Goal: Information Seeking & Learning: Learn about a topic

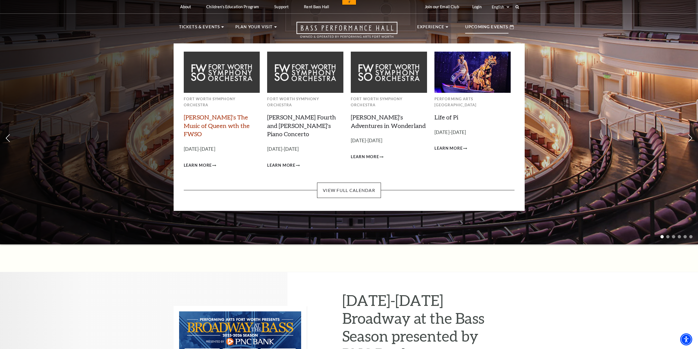
click at [206, 117] on link "[PERSON_NAME]'s The Music of Queen wth the FWSO" at bounding box center [217, 125] width 66 height 24
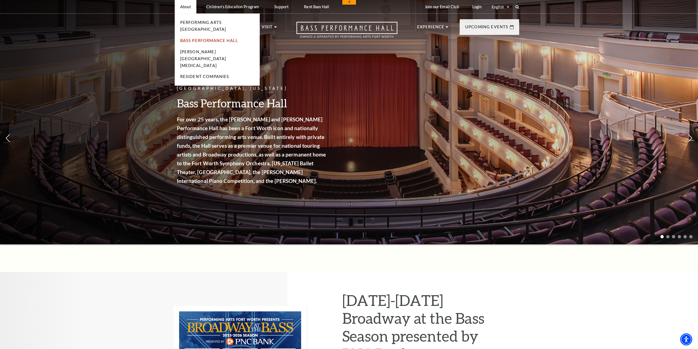
click at [218, 38] on link "Bass Performance Hall" at bounding box center [209, 40] width 58 height 5
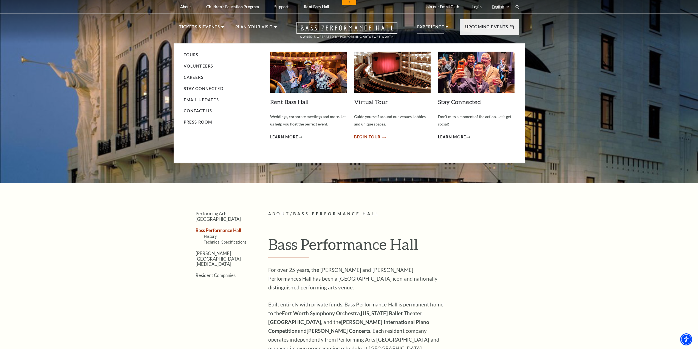
click at [369, 137] on span "Begin Tour" at bounding box center [367, 137] width 27 height 7
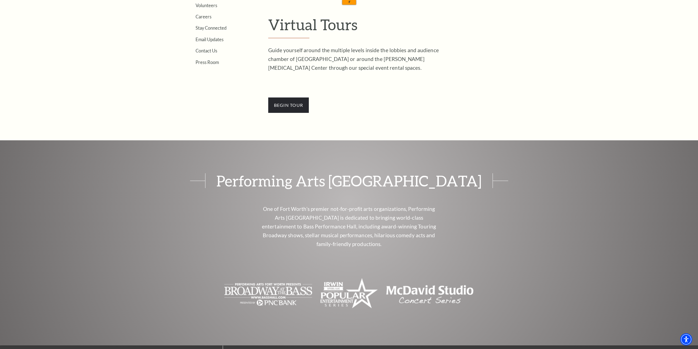
scroll to position [192, 0]
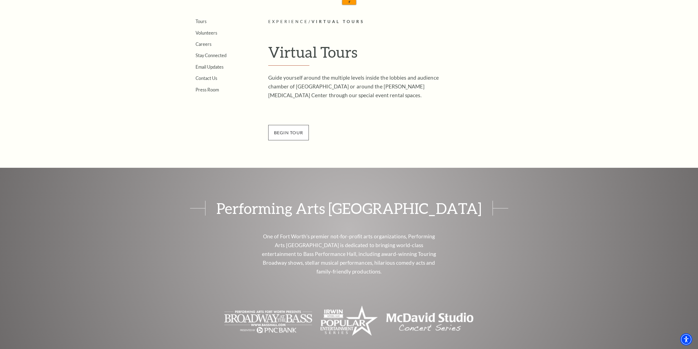
click at [299, 134] on span "BEGin Tour" at bounding box center [288, 132] width 41 height 15
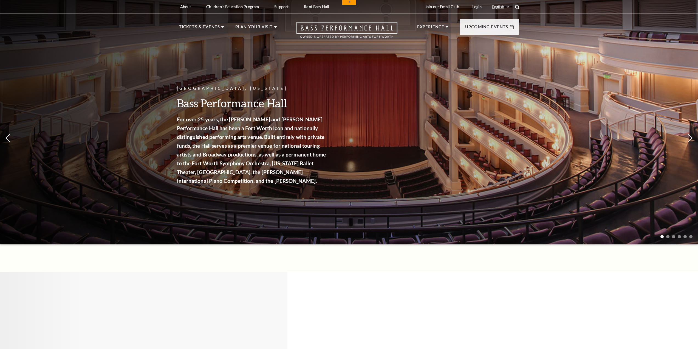
click at [518, 6] on icon at bounding box center [517, 6] width 5 height 5
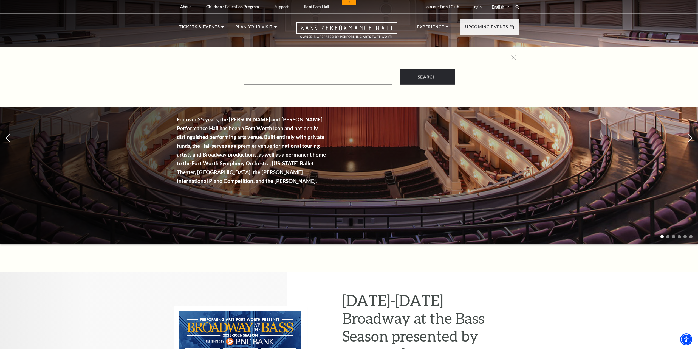
click at [335, 86] on div "Search" at bounding box center [349, 77] width 698 height 60
click at [330, 82] on input "Text field" at bounding box center [318, 78] width 148 height 11
type input "lower gallery"
click at [400, 69] on input "Search" at bounding box center [427, 76] width 55 height 15
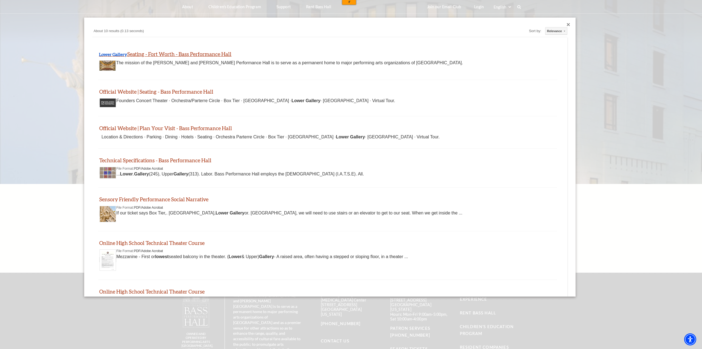
click at [152, 53] on link "Lower Gallery Seating - Fort Worth - Bass Performance Hall" at bounding box center [165, 54] width 133 height 6
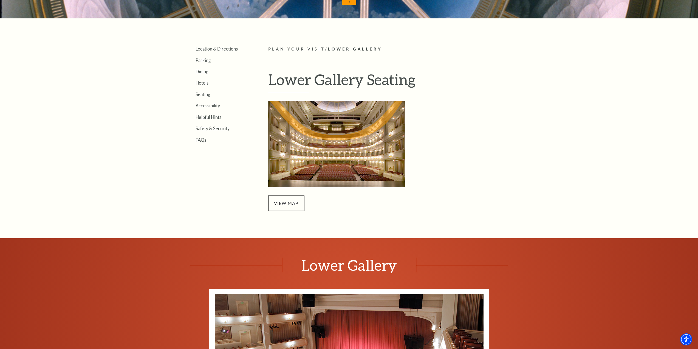
scroll to position [357, 0]
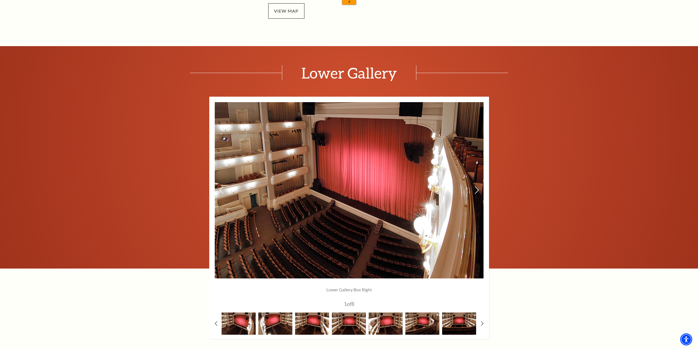
drag, startPoint x: 372, startPoint y: 220, endPoint x: 372, endPoint y: 189, distance: 30.7
click at [372, 189] on img at bounding box center [349, 190] width 269 height 176
click at [265, 321] on img at bounding box center [275, 323] width 34 height 22
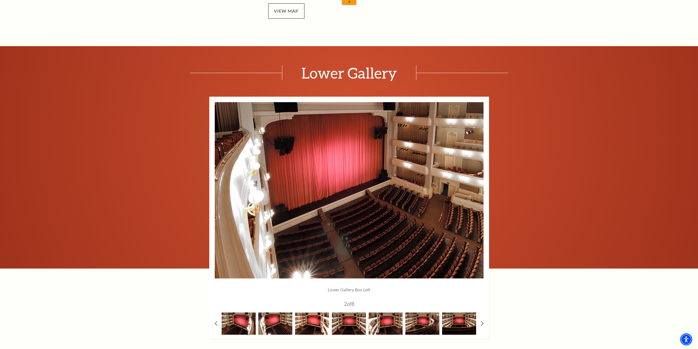
click at [302, 331] on img at bounding box center [312, 323] width 34 height 22
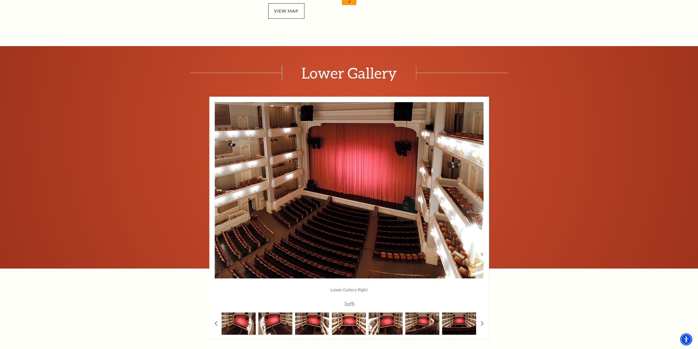
click at [342, 331] on img at bounding box center [349, 323] width 34 height 22
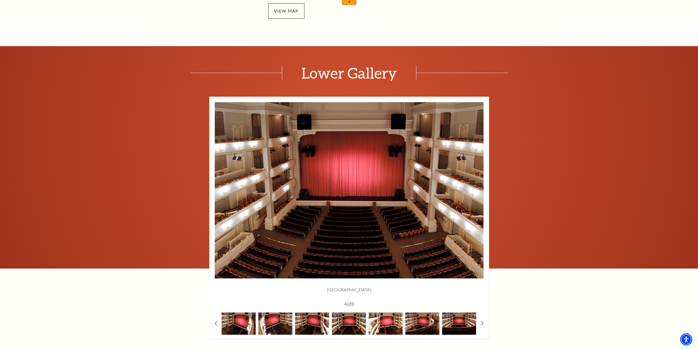
click at [379, 328] on img at bounding box center [386, 323] width 34 height 22
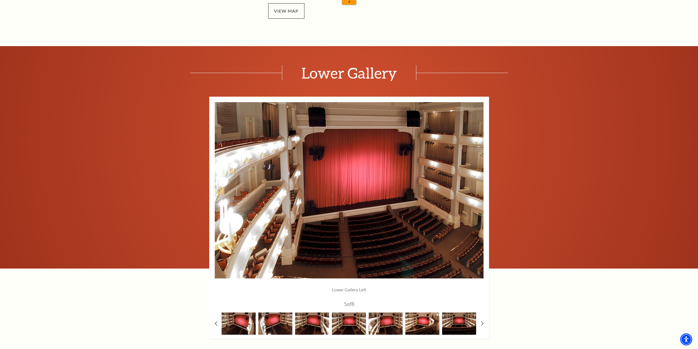
click at [418, 324] on img at bounding box center [423, 323] width 34 height 22
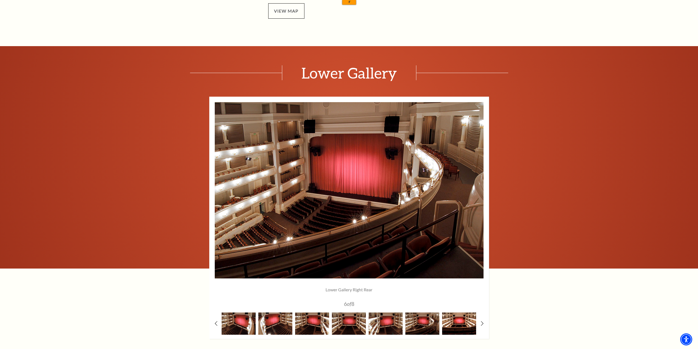
click at [452, 322] on img at bounding box center [459, 323] width 34 height 22
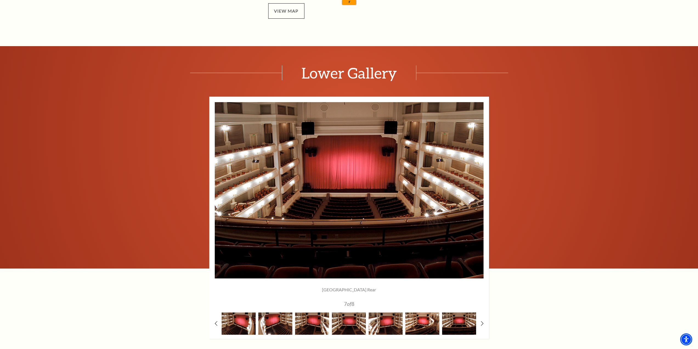
click at [421, 324] on img at bounding box center [423, 323] width 34 height 22
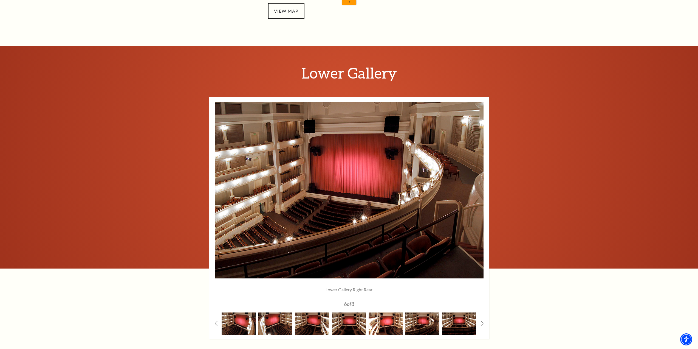
click at [380, 325] on img at bounding box center [386, 323] width 34 height 22
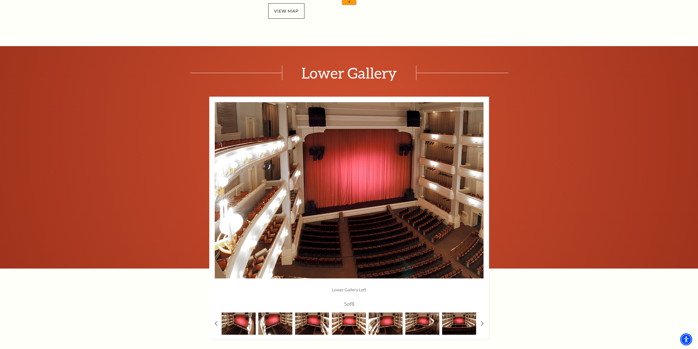
click at [337, 326] on img at bounding box center [349, 323] width 34 height 22
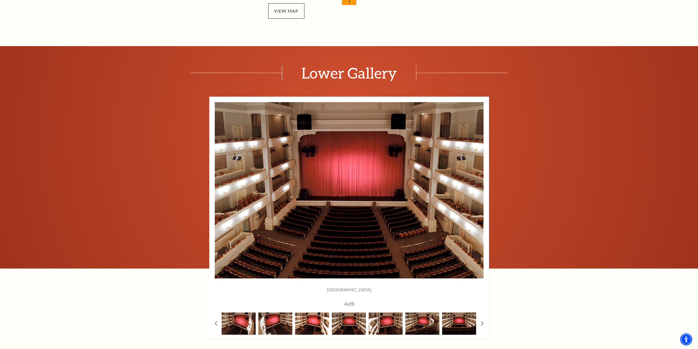
click at [315, 327] on img at bounding box center [312, 323] width 34 height 22
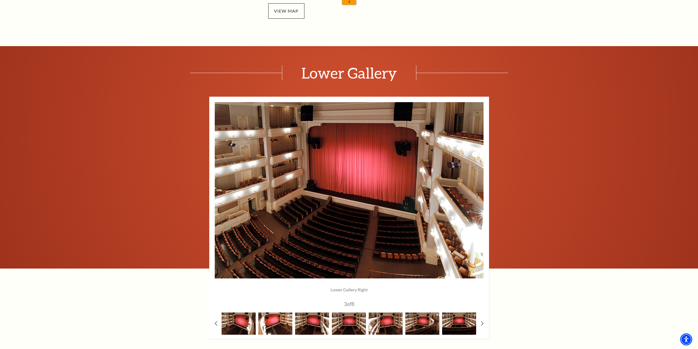
click at [279, 325] on img at bounding box center [275, 323] width 34 height 22
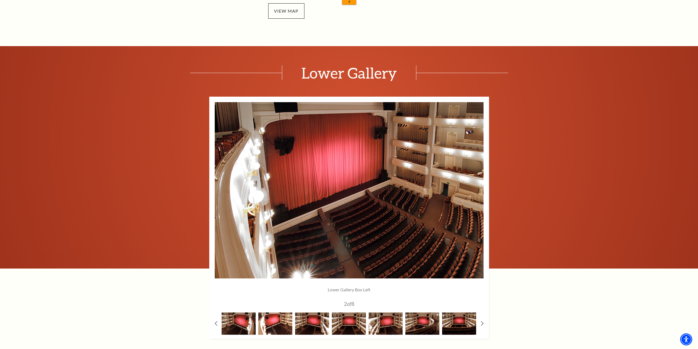
click at [258, 327] on img at bounding box center [275, 323] width 34 height 22
click at [306, 321] on img at bounding box center [312, 323] width 34 height 22
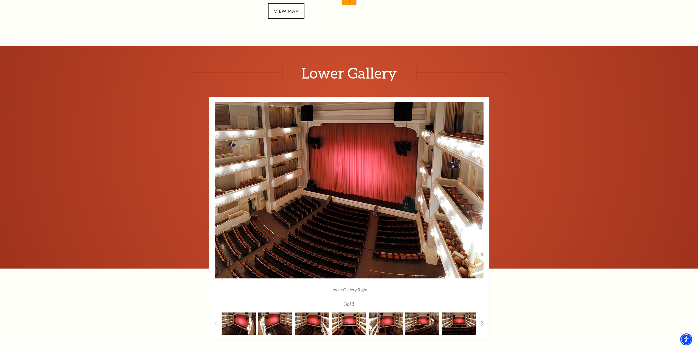
click at [337, 329] on img at bounding box center [349, 323] width 34 height 22
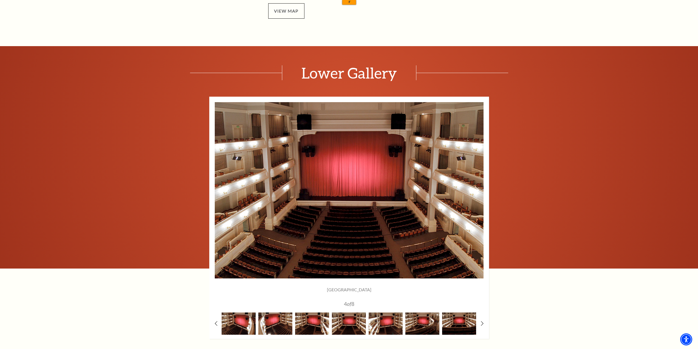
drag, startPoint x: 362, startPoint y: 228, endPoint x: 369, endPoint y: 187, distance: 41.5
click at [369, 187] on img at bounding box center [349, 190] width 269 height 176
click at [346, 324] on img at bounding box center [349, 323] width 34 height 22
click at [313, 326] on img at bounding box center [312, 323] width 34 height 22
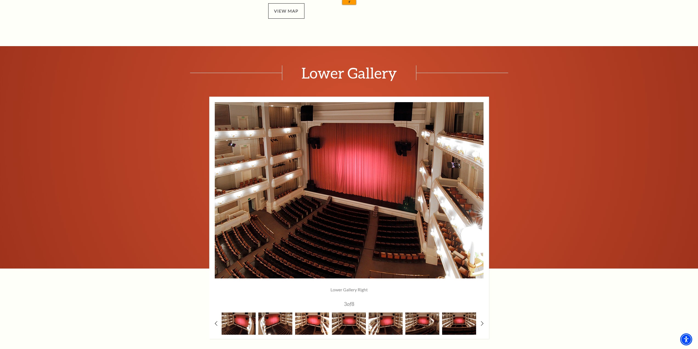
click at [306, 324] on img at bounding box center [312, 323] width 34 height 22
click at [280, 323] on img at bounding box center [275, 323] width 34 height 22
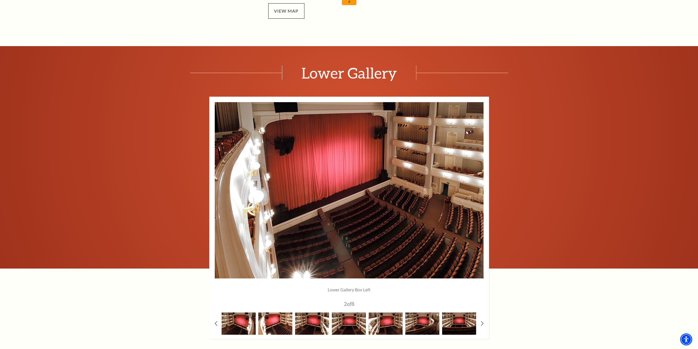
click at [270, 325] on img at bounding box center [275, 323] width 34 height 22
click at [251, 324] on img at bounding box center [239, 323] width 34 height 22
click at [247, 323] on img at bounding box center [239, 323] width 34 height 22
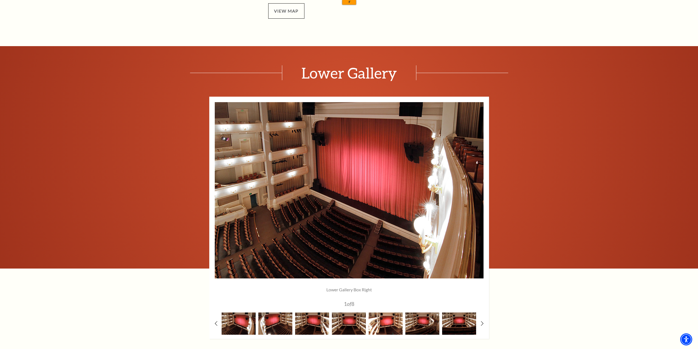
click at [386, 321] on img at bounding box center [386, 323] width 34 height 22
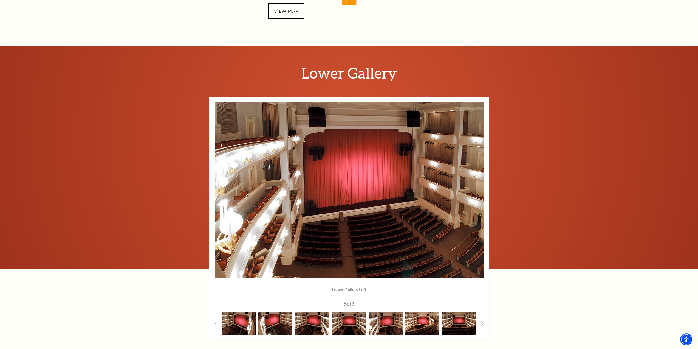
click at [411, 326] on img at bounding box center [423, 323] width 34 height 22
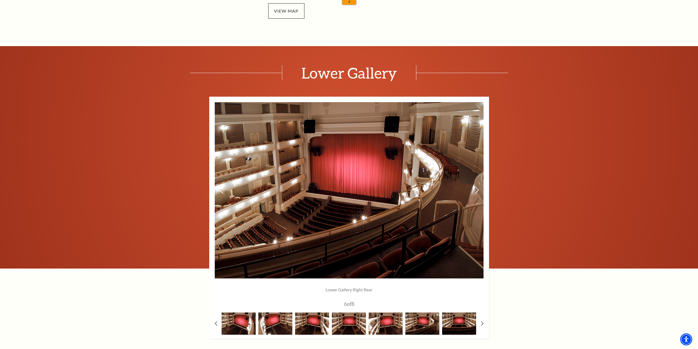
drag, startPoint x: 354, startPoint y: 221, endPoint x: 323, endPoint y: 144, distance: 83.5
click at [323, 144] on img at bounding box center [349, 190] width 269 height 176
click at [464, 328] on img at bounding box center [459, 323] width 34 height 22
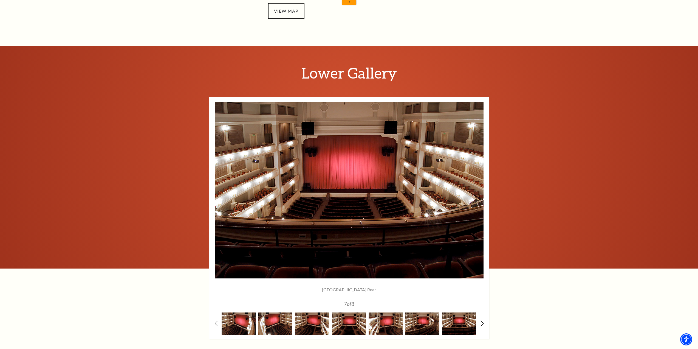
click at [484, 323] on icon at bounding box center [482, 323] width 4 height 6
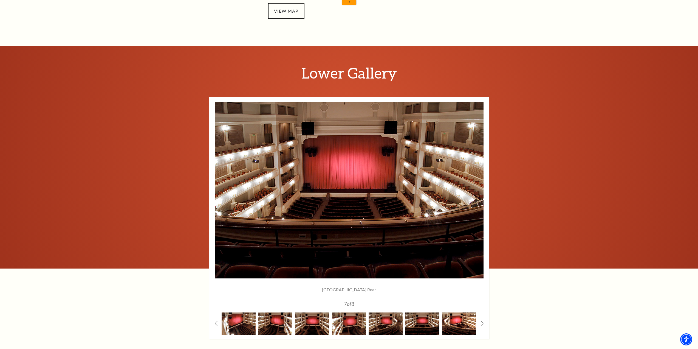
click at [456, 324] on img at bounding box center [459, 323] width 34 height 22
